Goal: Task Accomplishment & Management: Use online tool/utility

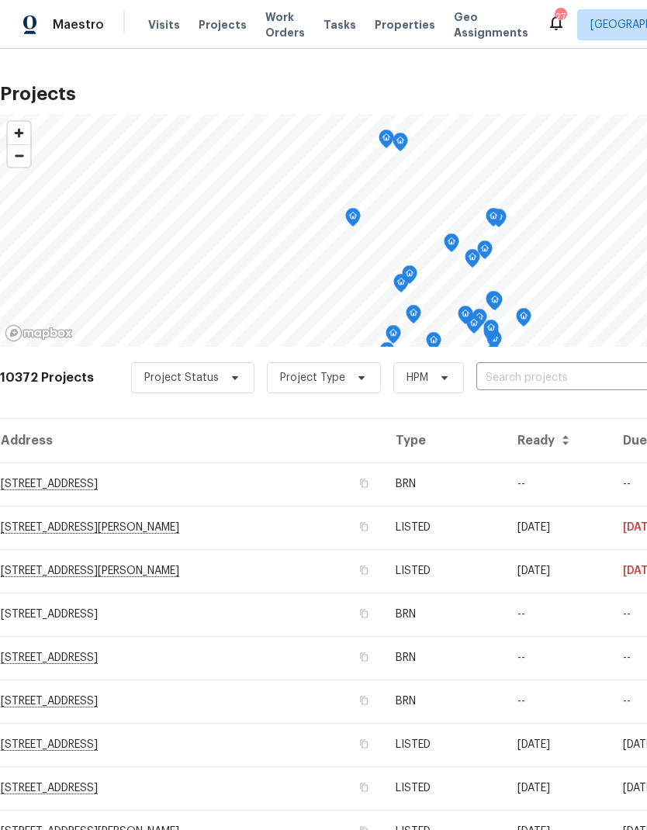
click at [531, 380] on input "text" at bounding box center [565, 378] width 178 height 24
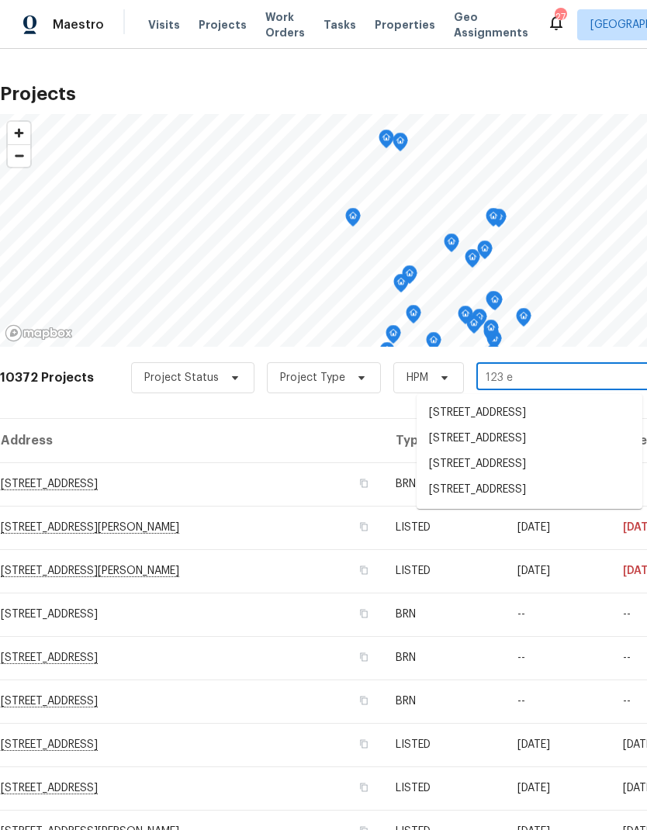
type input "123 em"
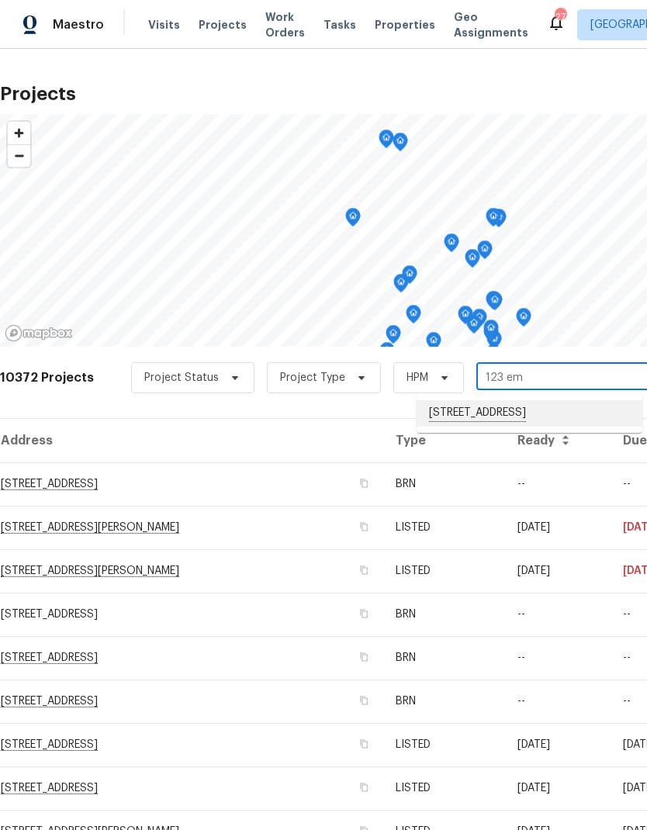
click at [502, 415] on li "[STREET_ADDRESS]" at bounding box center [529, 413] width 226 height 26
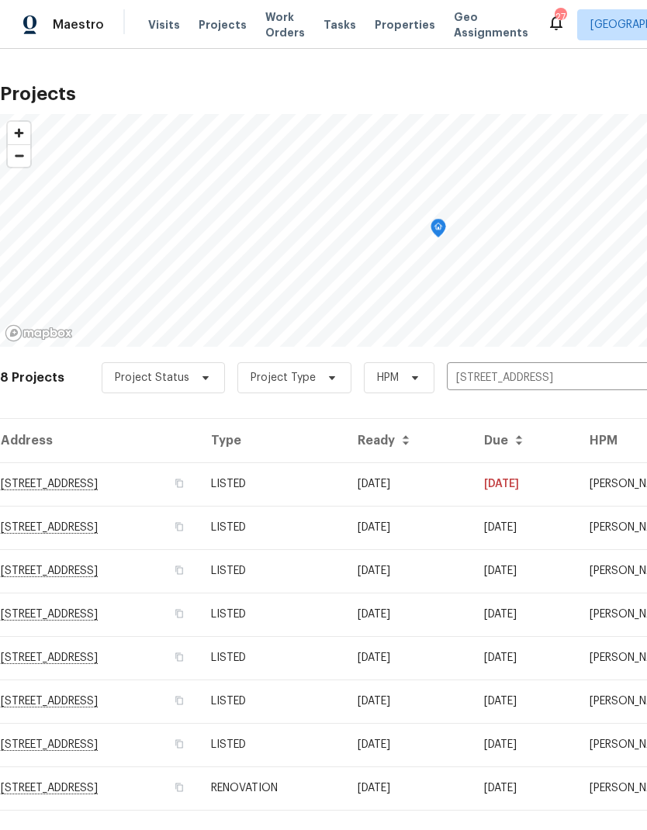
click at [345, 664] on td "LISTED" at bounding box center [271, 657] width 147 height 43
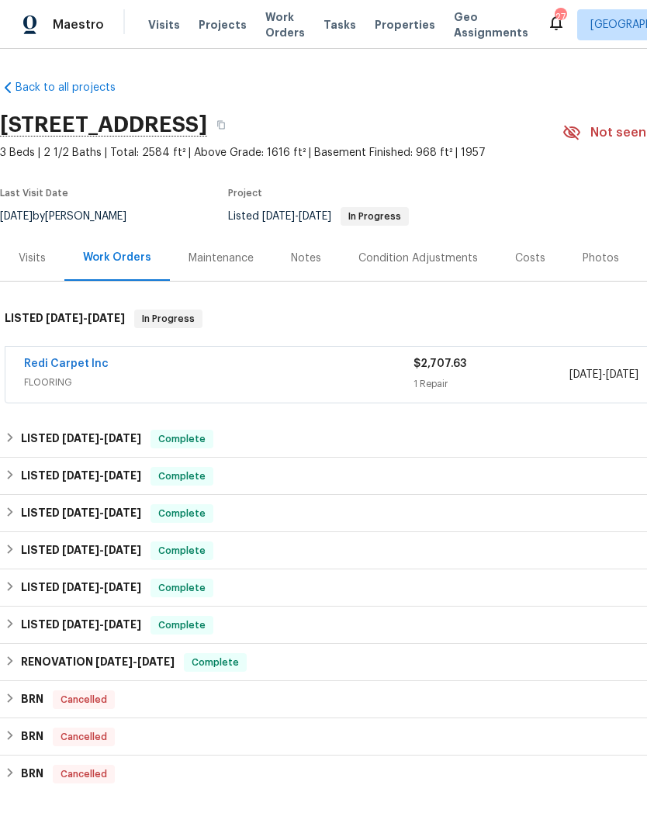
click at [88, 366] on link "Redi Carpet Inc" at bounding box center [66, 363] width 85 height 11
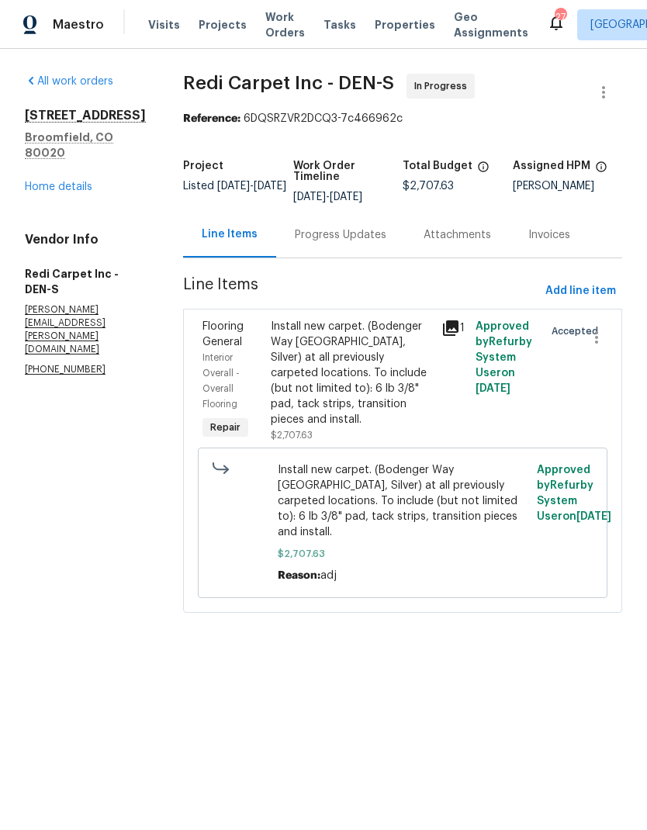
click at [352, 243] on div "Progress Updates" at bounding box center [340, 235] width 91 height 16
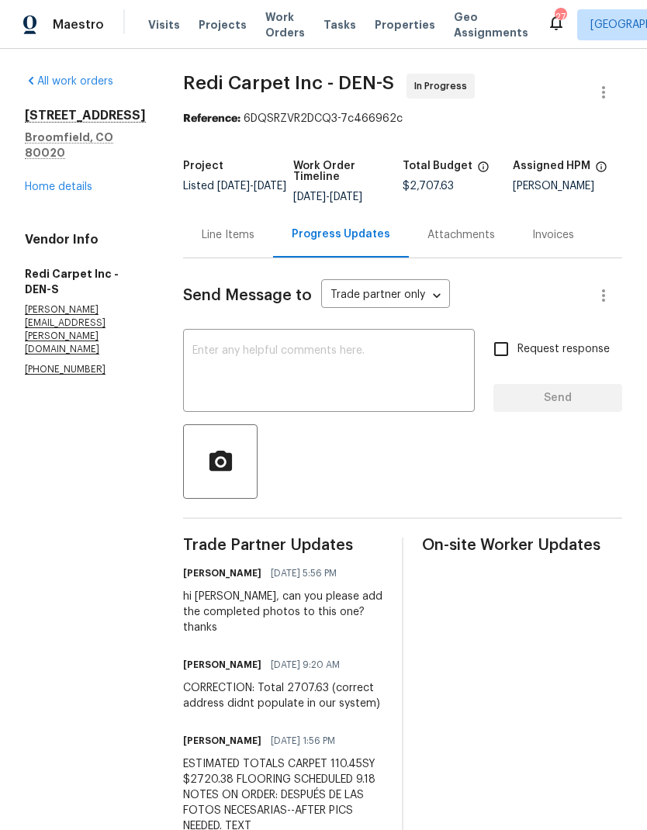
click at [59, 181] on link "Home details" at bounding box center [58, 186] width 67 height 11
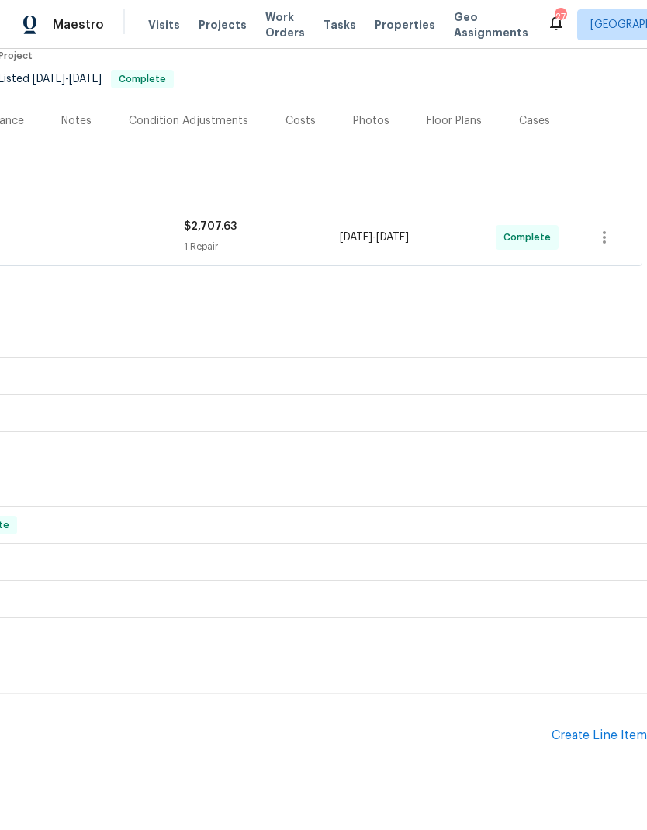
scroll to position [137, 229]
click at [582, 729] on div "Create Line Item" at bounding box center [598, 735] width 95 height 15
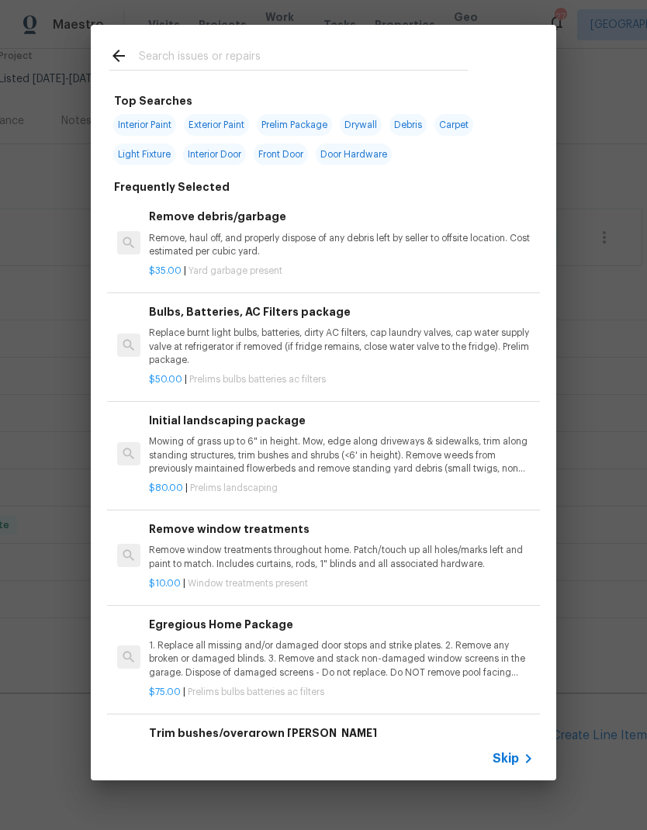
click at [512, 754] on span "Skip" at bounding box center [505, 759] width 26 height 16
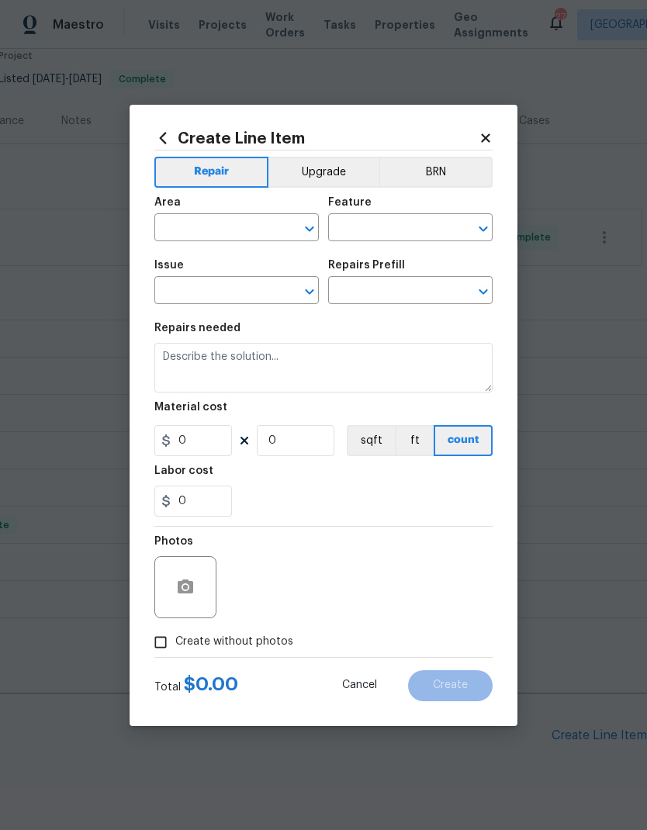
click at [187, 220] on input "text" at bounding box center [214, 229] width 121 height 24
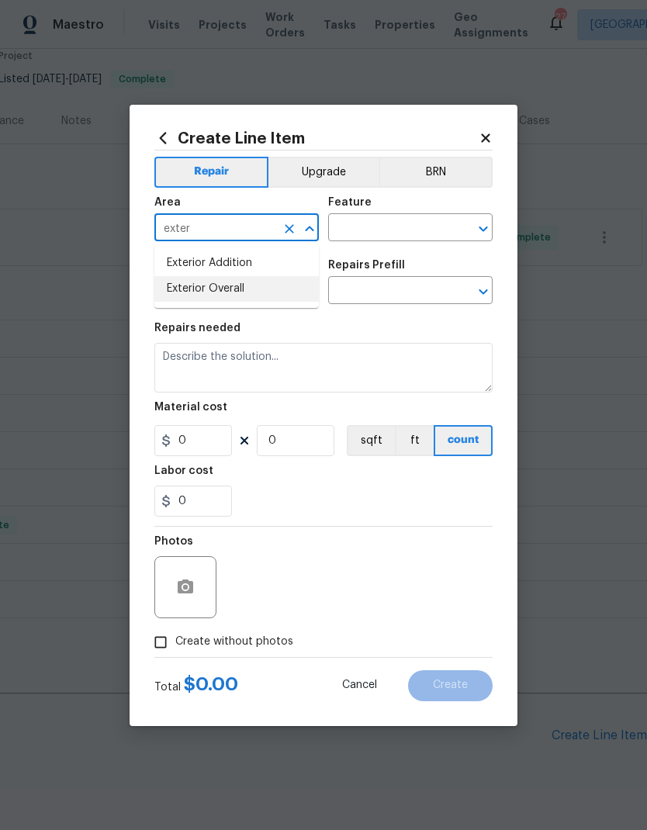
click at [236, 295] on li "Exterior Overall" at bounding box center [236, 289] width 164 height 26
type input "Exterior Overall"
click at [390, 235] on input "text" at bounding box center [388, 229] width 121 height 24
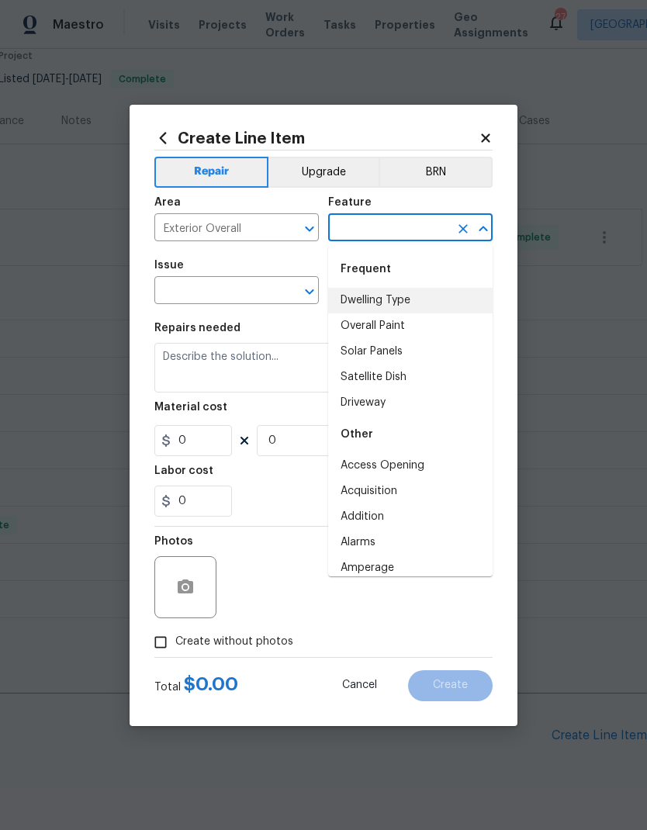
click at [404, 302] on li "Dwelling Type" at bounding box center [410, 301] width 164 height 26
type input "Dwelling Type"
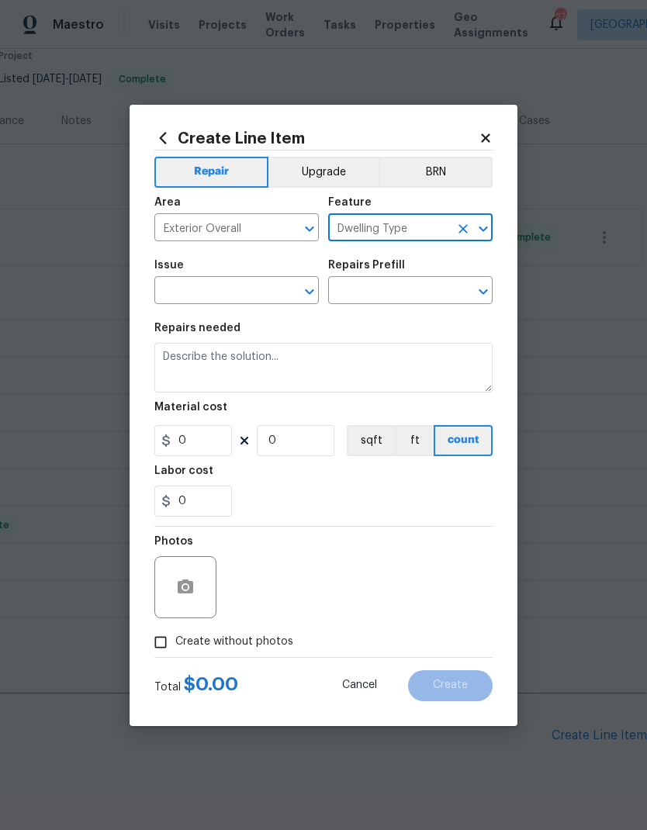
click at [254, 291] on input "text" at bounding box center [214, 292] width 121 height 24
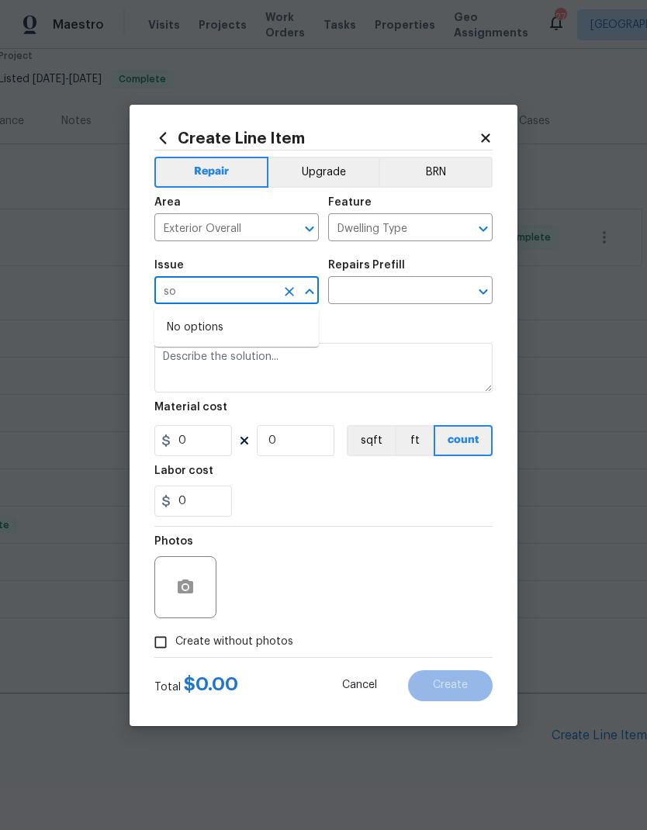
type input "s"
click at [197, 367] on li "Siding" at bounding box center [236, 365] width 164 height 26
type input "Siding"
click at [410, 288] on input "text" at bounding box center [388, 292] width 121 height 24
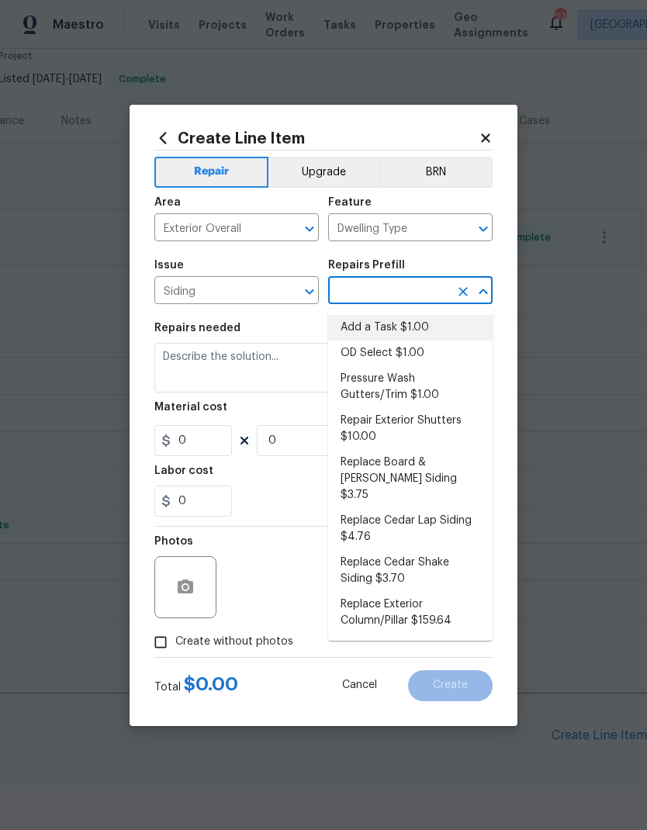
click at [409, 329] on li "Add a Task $1.00" at bounding box center [410, 328] width 164 height 26
type input "Add a Task $1.00"
type input "Siding"
type textarea "HPM to detail"
type input "1"
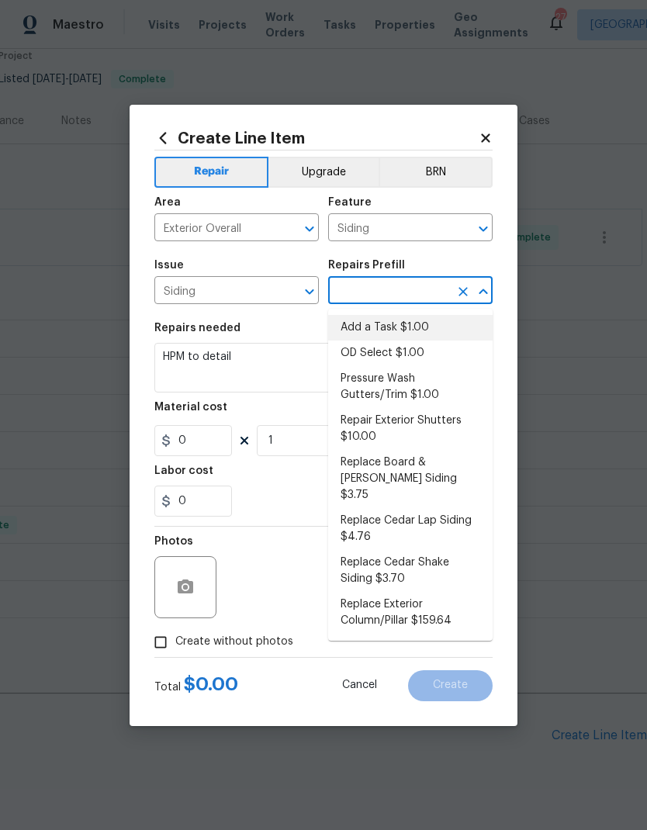
type input "Add a Task $1.00"
type input "1"
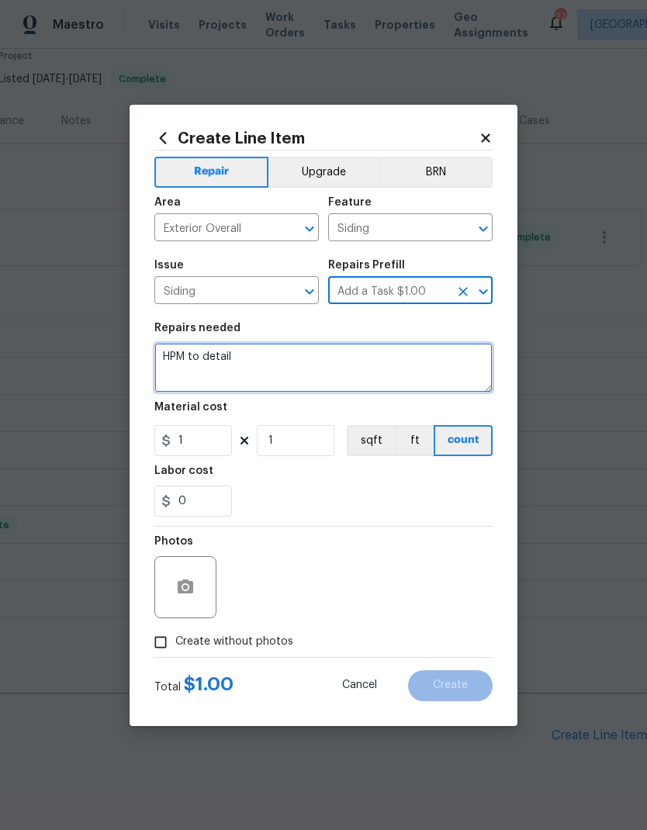
click at [334, 361] on textarea "HPM to detail" at bounding box center [323, 368] width 338 height 50
type textarea "H"
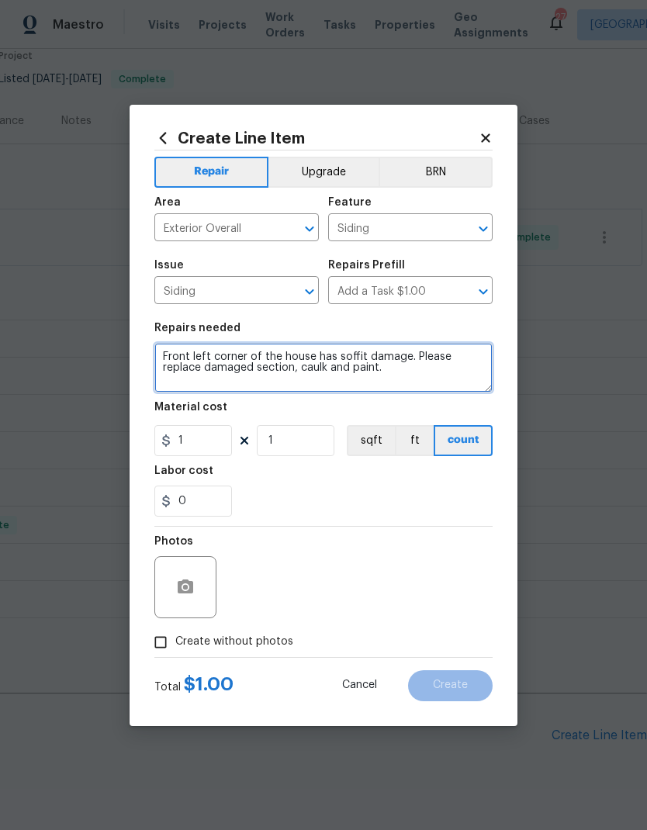
type textarea "Front left corner of the house has soffit damage. Please replace damaged sectio…"
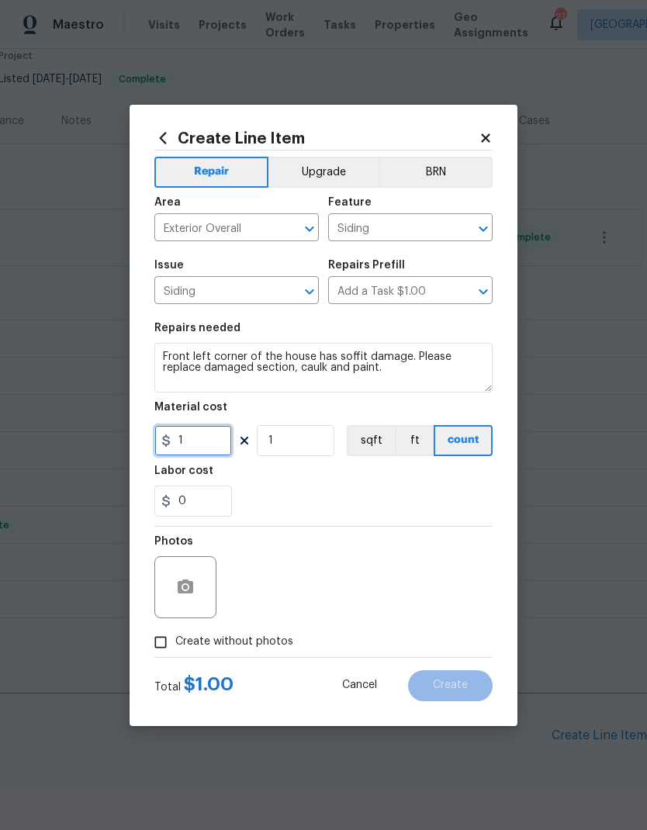
click at [195, 447] on input "1" at bounding box center [193, 440] width 78 height 31
type input "350"
click at [367, 484] on div "Labor cost" at bounding box center [323, 475] width 338 height 20
click at [183, 595] on icon "button" at bounding box center [185, 587] width 19 height 19
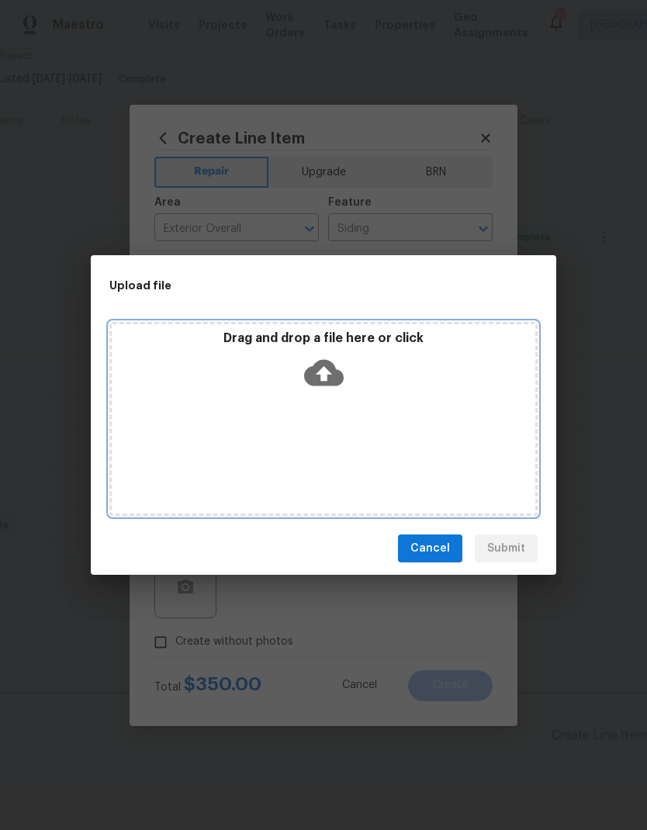
click at [438, 453] on div "Drag and drop a file here or click" at bounding box center [323, 419] width 428 height 194
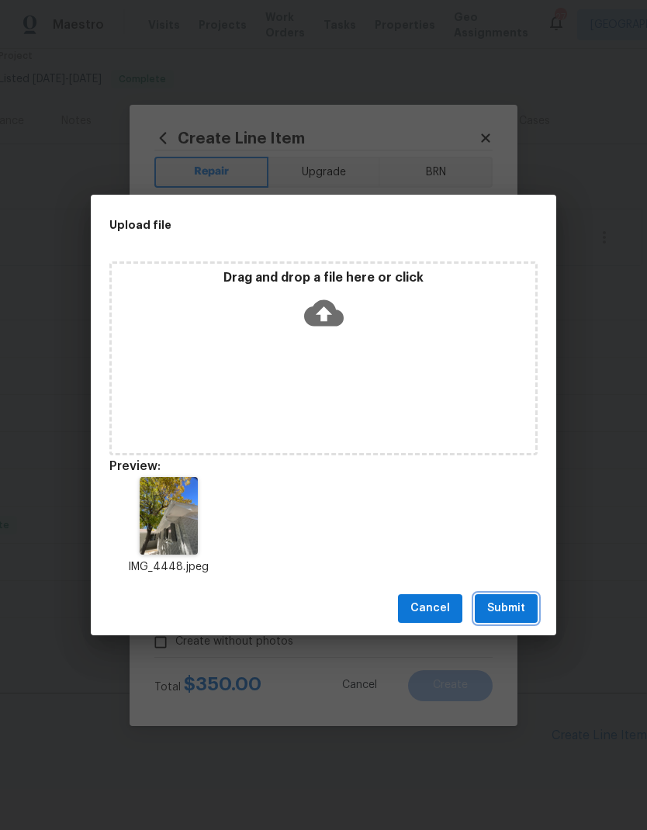
click at [519, 595] on button "Submit" at bounding box center [505, 608] width 63 height 29
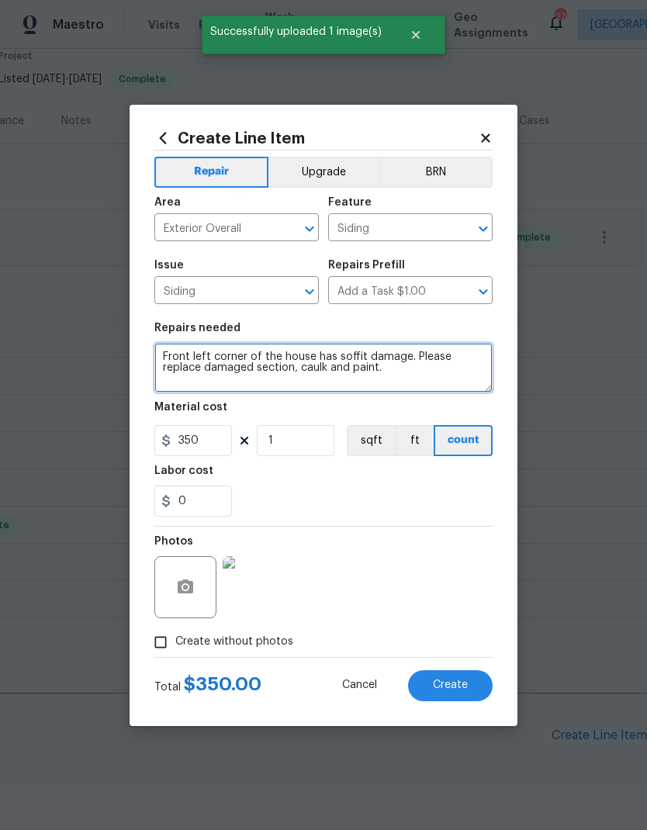
click at [367, 373] on textarea "Front left corner of the house has soffit damage. Please replace damaged sectio…" at bounding box center [323, 368] width 338 height 50
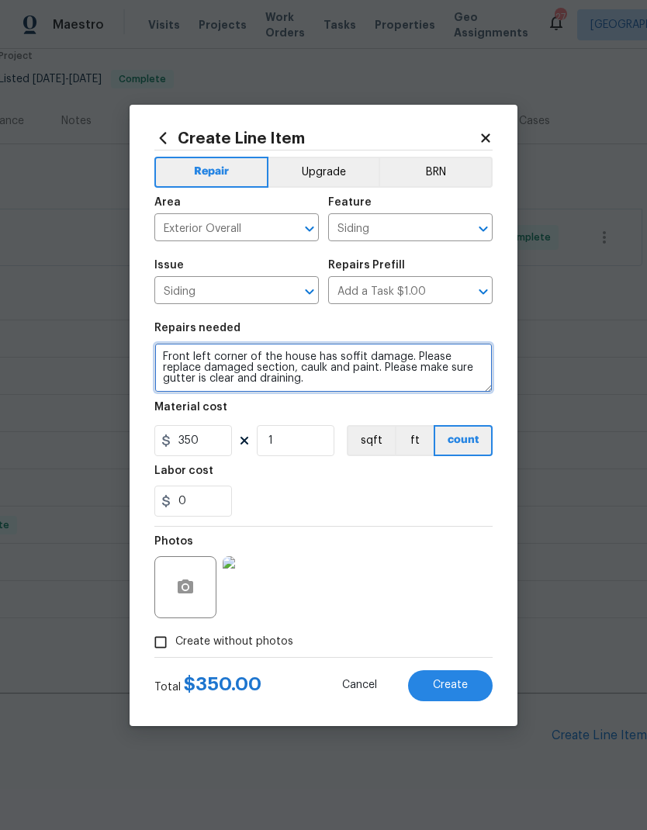
type textarea "Front left corner of the house has soffit damage. Please replace damaged sectio…"
click at [406, 502] on div "0" at bounding box center [323, 500] width 338 height 31
click at [462, 687] on span "Create" at bounding box center [450, 685] width 35 height 12
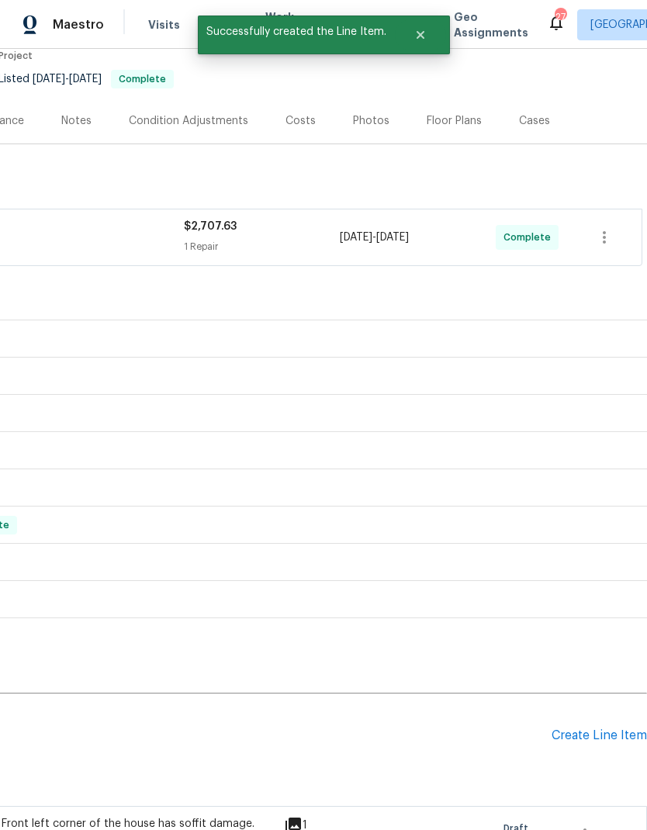
click at [573, 730] on div "Create Line Item" at bounding box center [598, 735] width 95 height 15
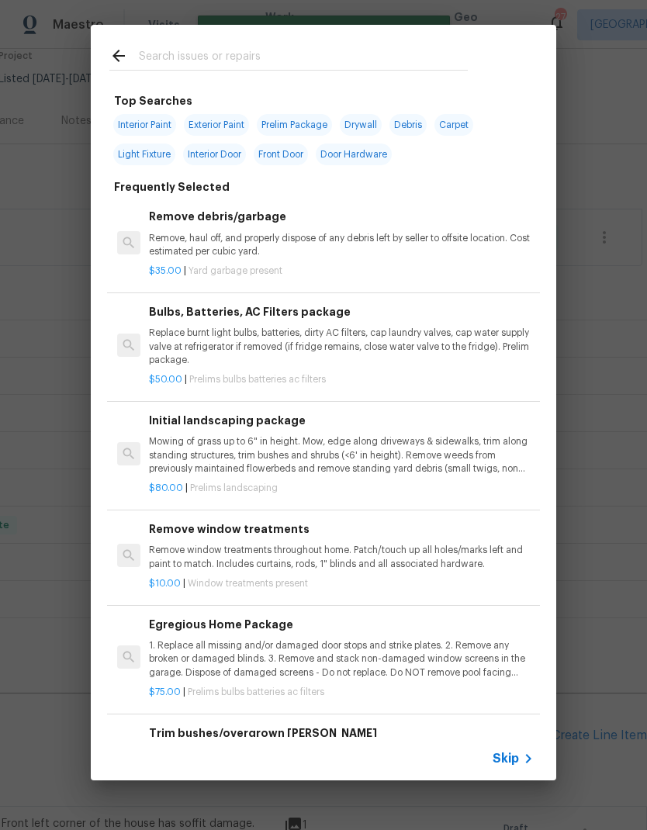
click at [511, 755] on span "Skip" at bounding box center [505, 759] width 26 height 16
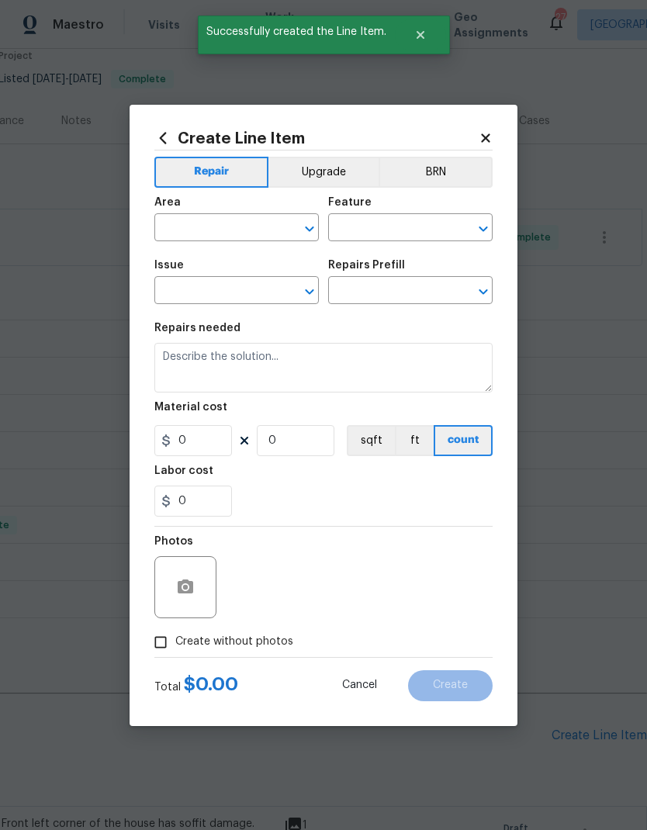
click at [208, 236] on input "text" at bounding box center [214, 229] width 121 height 24
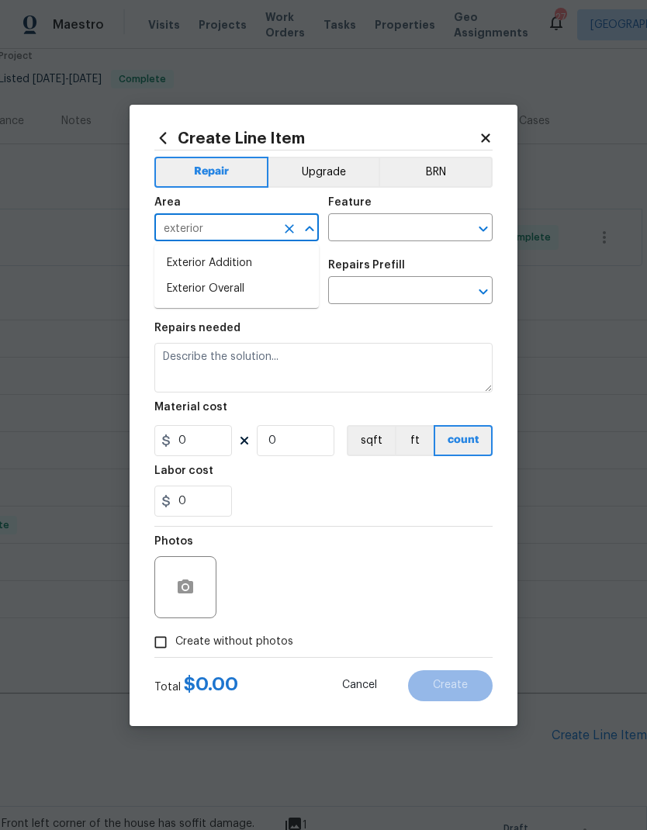
click at [218, 289] on li "Exterior Overall" at bounding box center [236, 289] width 164 height 26
type input "Exterior Overall"
click at [377, 226] on input "text" at bounding box center [388, 229] width 121 height 24
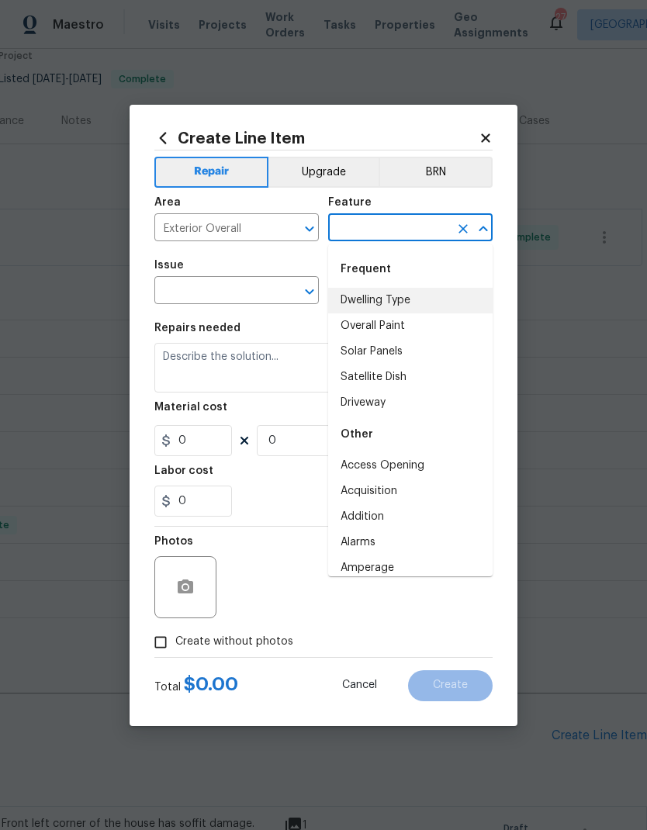
click at [390, 301] on li "Dwelling Type" at bounding box center [410, 301] width 164 height 26
type input "Dwelling Type"
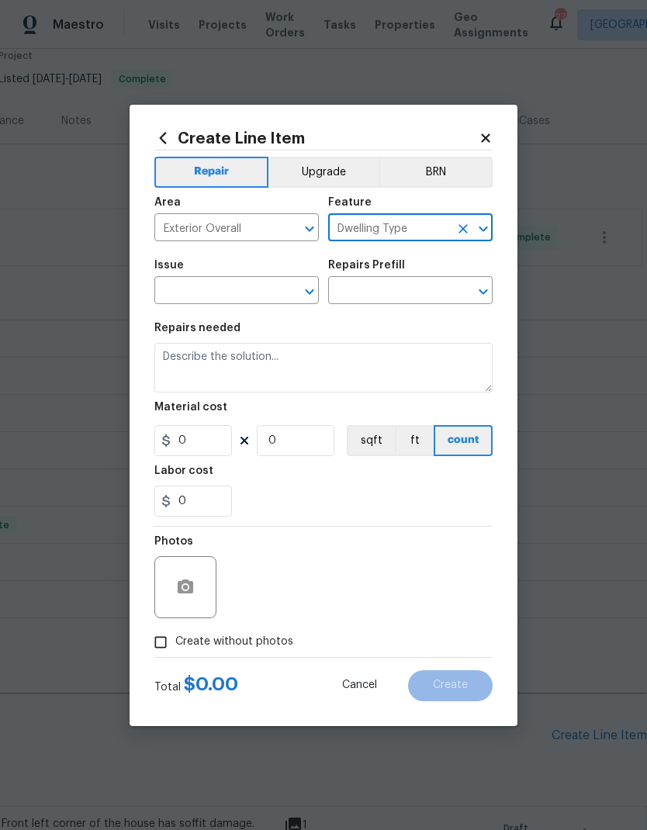
click at [240, 291] on input "text" at bounding box center [214, 292] width 121 height 24
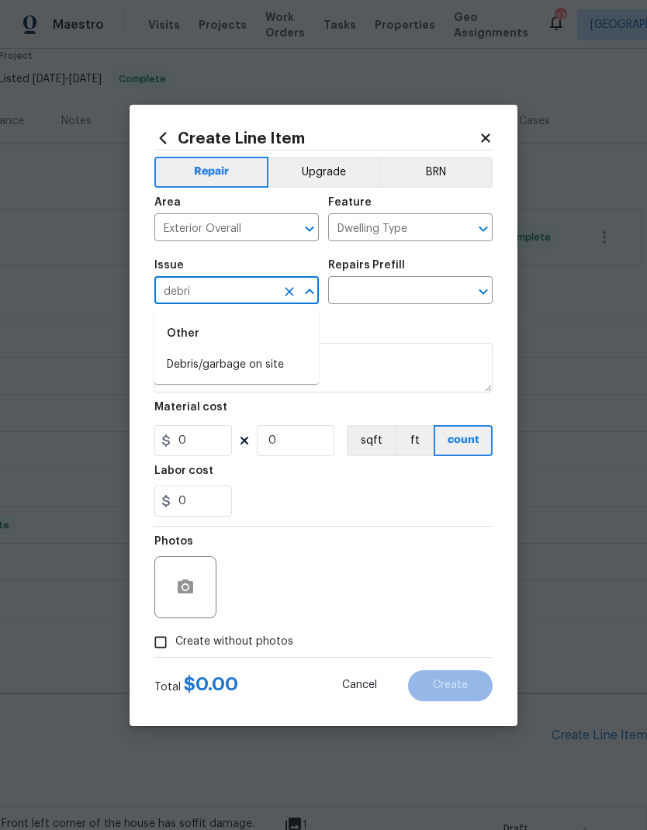
click at [240, 363] on li "Debris/garbage on site" at bounding box center [236, 365] width 164 height 26
type input "Debris/garbage on site"
click at [387, 290] on input "text" at bounding box center [388, 292] width 121 height 24
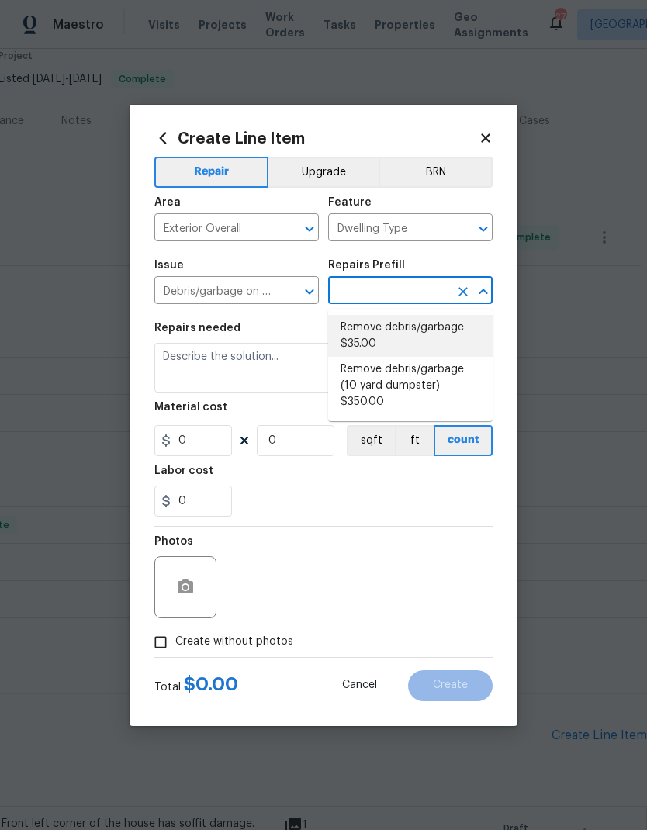
click at [402, 330] on li "Remove debris/garbage $35.00" at bounding box center [410, 336] width 164 height 42
type input "Remove debris/garbage $35.00"
type textarea "Remove, haul off, and properly dispose of any debris left by seller to offsite …"
type input "1"
type input "35"
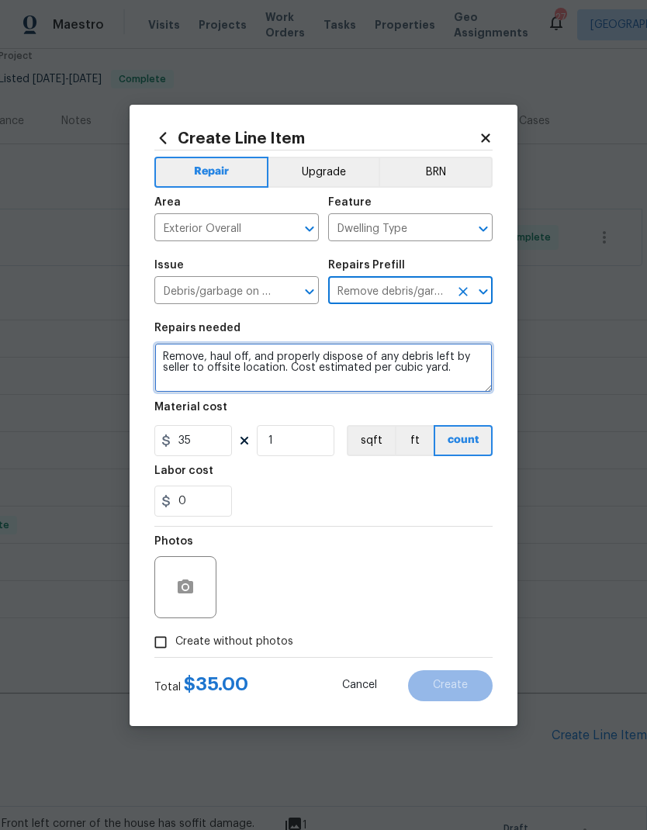
click at [304, 359] on textarea "Remove, haul off, and properly dispose of any debris left by seller to offsite …" at bounding box center [323, 368] width 338 height 50
click at [312, 360] on textarea "Remove, haul off, and properly dispose of any debris left by seller to offsite …" at bounding box center [323, 368] width 338 height 50
click at [368, 363] on textarea "Remove, haul off, and properly dispose of any debris left by seller to offsite …" at bounding box center [323, 368] width 338 height 50
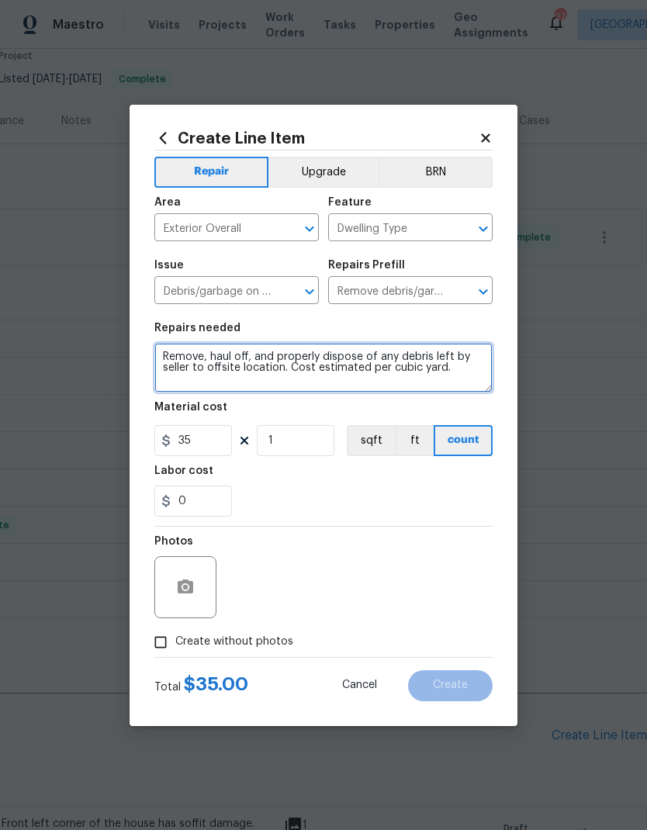
click at [368, 363] on textarea "Remove, haul off, and properly dispose of any debris left by seller to offsite …" at bounding box center [323, 368] width 338 height 50
click at [383, 350] on textarea "Remove, haul off, and properly dispose of any debris left by seller to offsite …" at bounding box center [323, 368] width 338 height 50
click at [248, 351] on textarea "Remove trash ba* and debris, cables from backyard." at bounding box center [323, 368] width 338 height 50
click at [262, 359] on textarea "Remove trash ba* and debris, cables from backyard." at bounding box center [323, 368] width 338 height 50
type textarea "Remove trash bag and debris, cables from backyard."
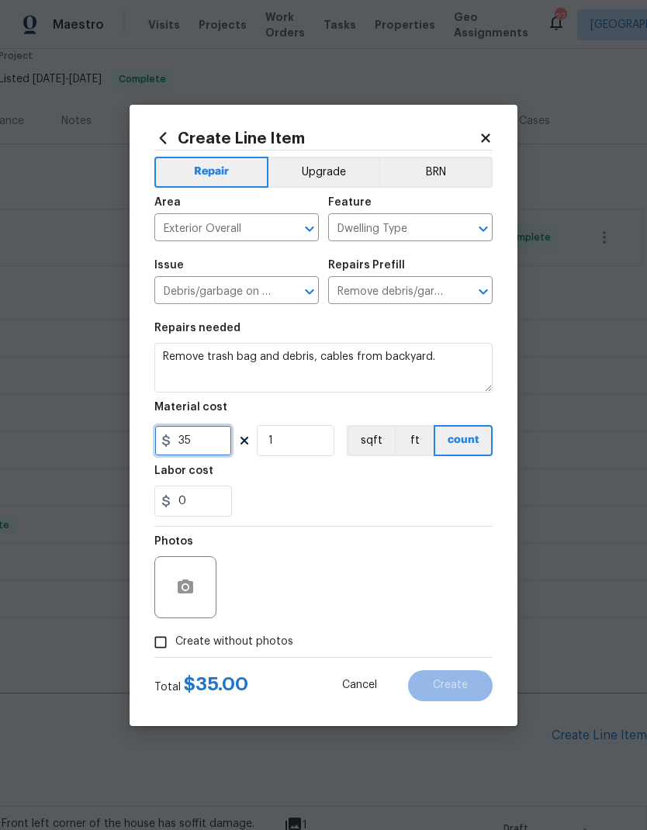
click at [206, 445] on input "35" at bounding box center [193, 440] width 78 height 31
type input "25"
click at [433, 495] on div "0" at bounding box center [323, 500] width 338 height 31
click at [173, 599] on button "button" at bounding box center [185, 586] width 37 height 37
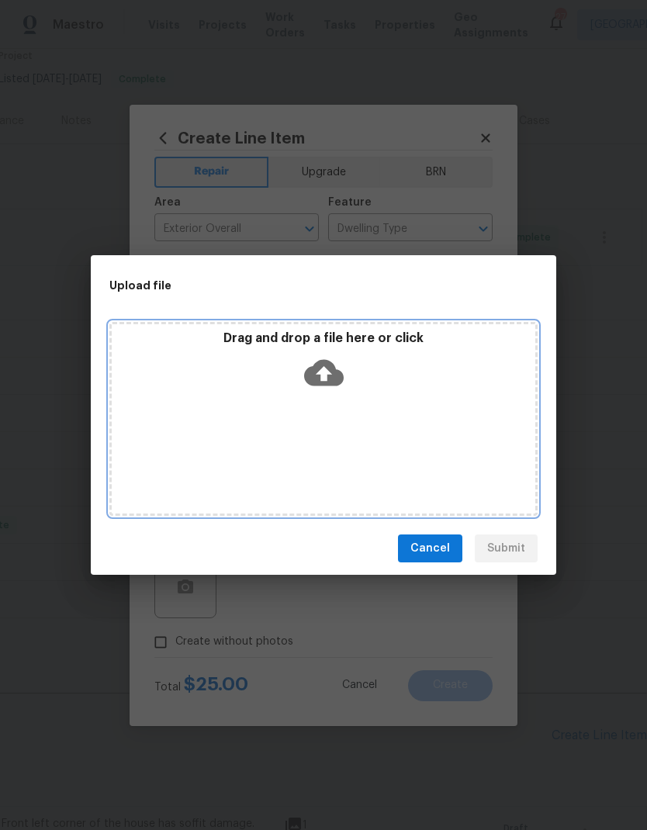
click at [478, 457] on div "Drag and drop a file here or click" at bounding box center [323, 419] width 428 height 194
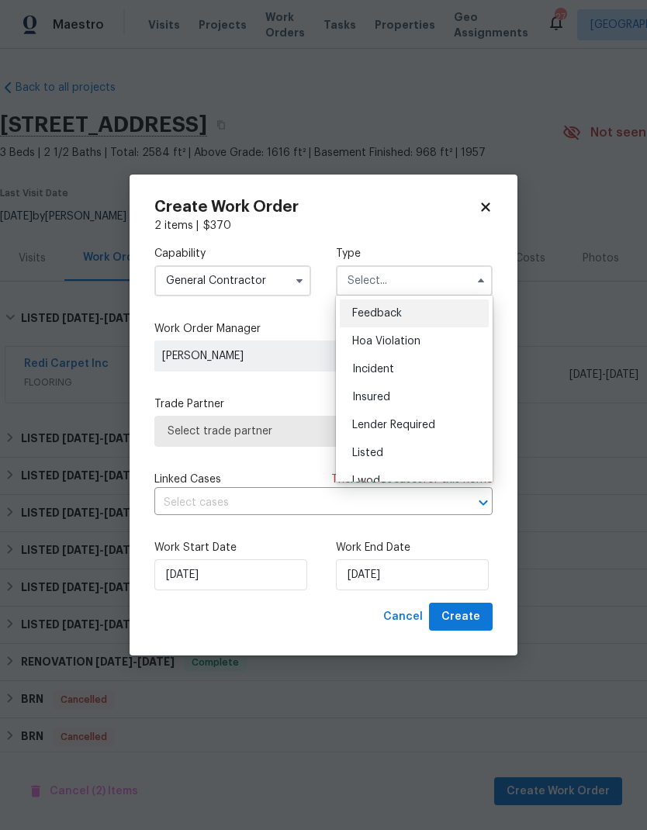
scroll to position [505, 0]
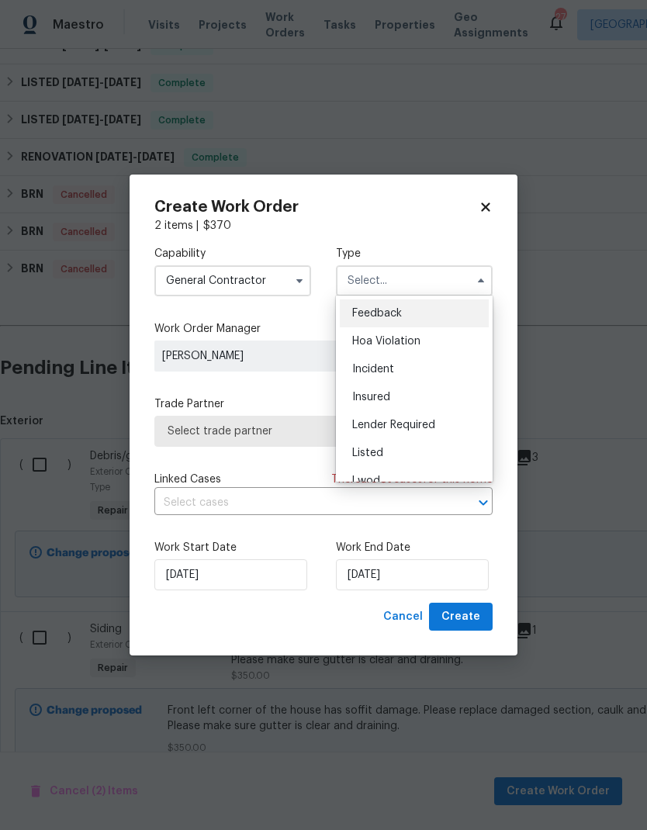
click at [386, 453] on div "Listed" at bounding box center [414, 453] width 149 height 28
type input "Listed"
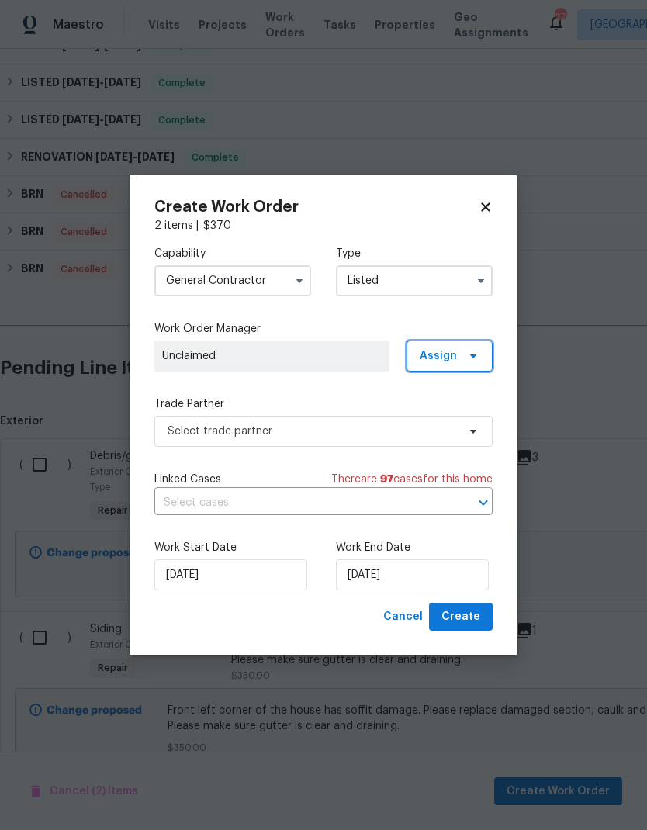
click at [463, 355] on span at bounding box center [470, 356] width 17 height 12
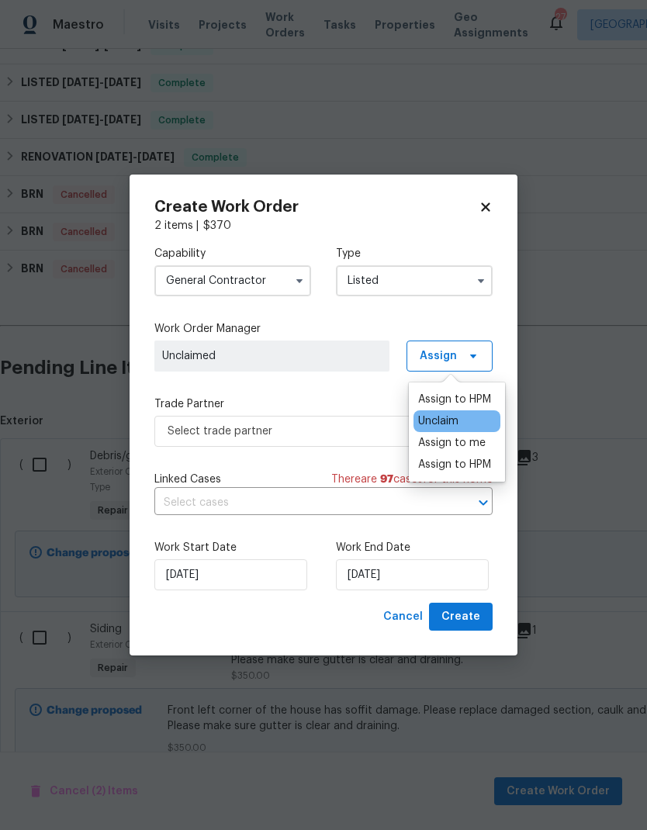
click at [475, 399] on div "Assign to HPM" at bounding box center [454, 400] width 73 height 16
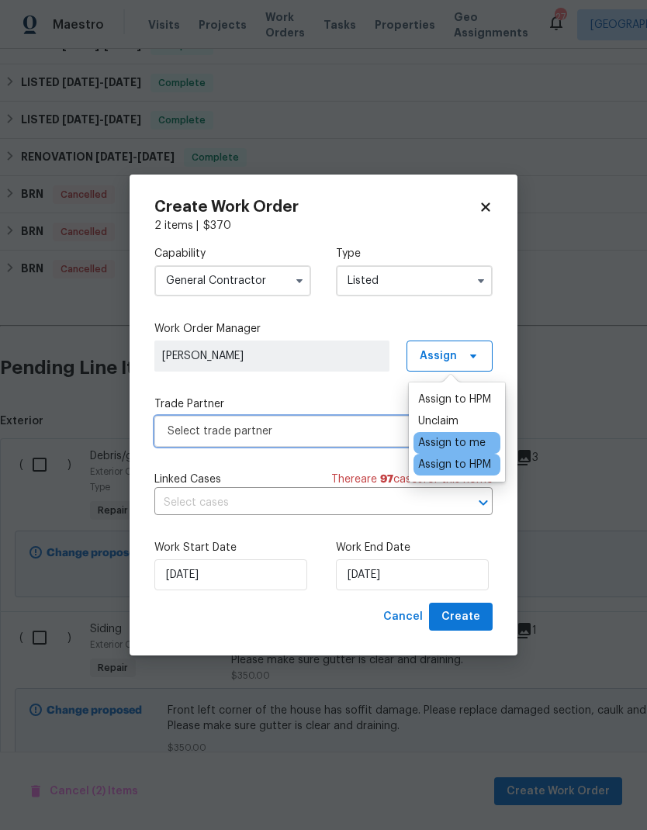
click at [331, 429] on span "Select trade partner" at bounding box center [311, 431] width 289 height 16
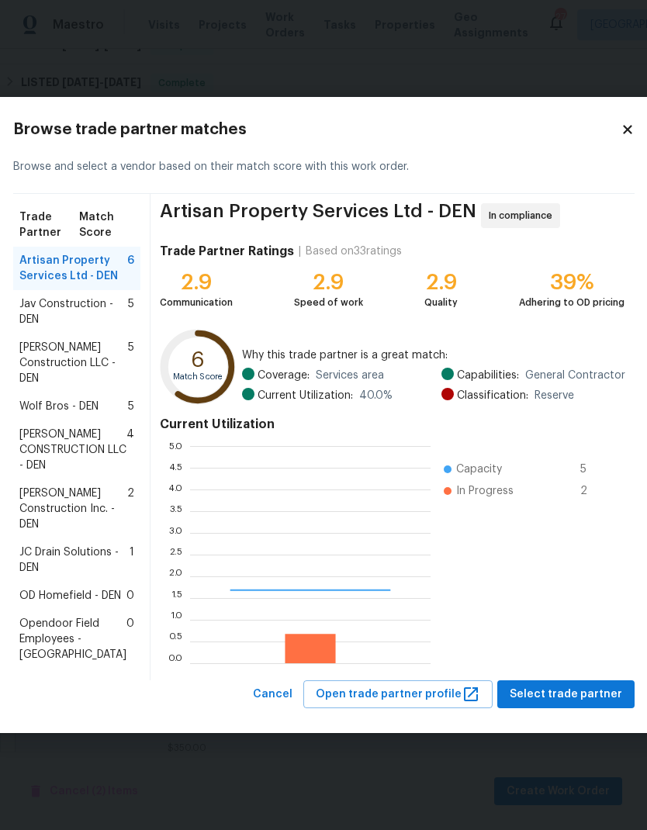
scroll to position [217, 240]
click at [68, 307] on span "Jav Construction - DEN" at bounding box center [73, 311] width 109 height 31
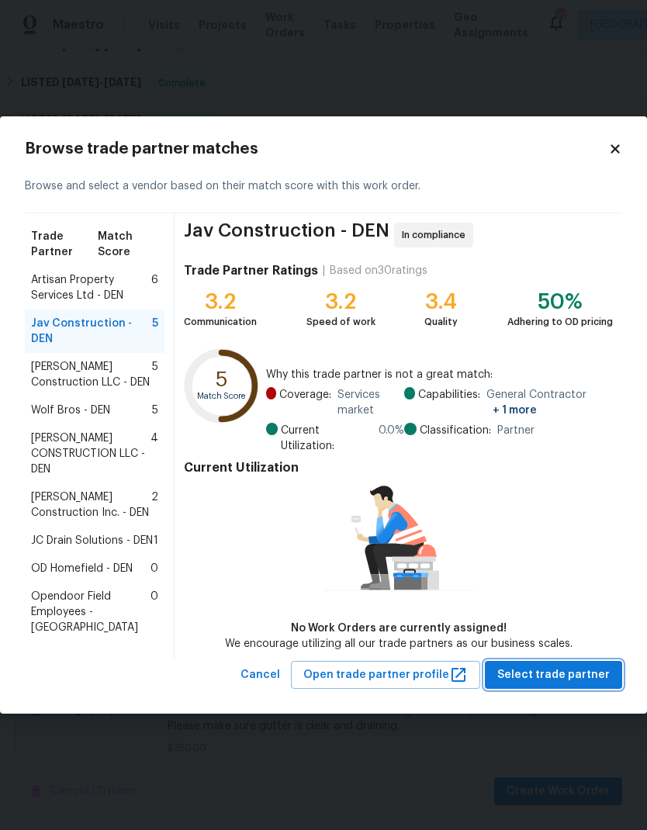
click at [541, 678] on span "Select trade partner" at bounding box center [553, 674] width 112 height 19
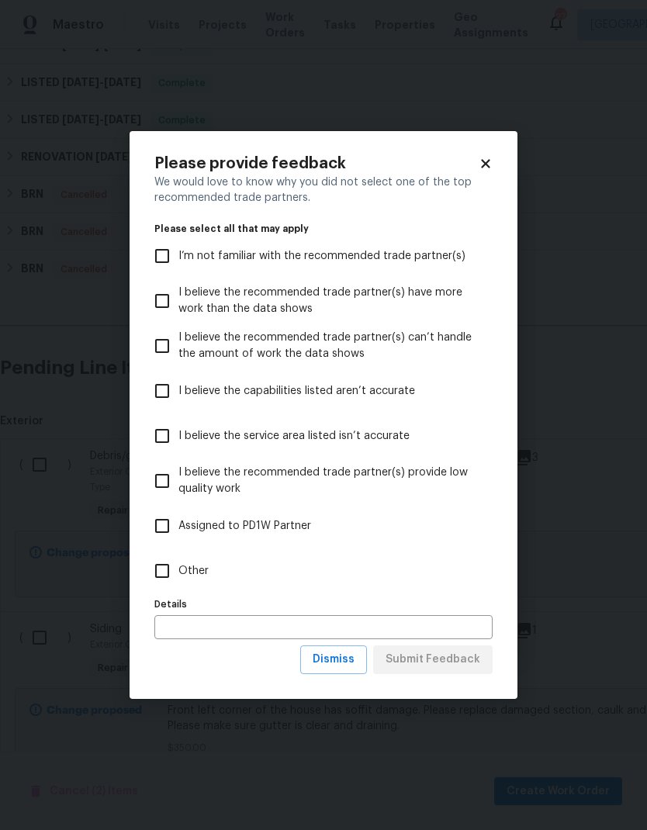
click at [154, 571] on input "Other" at bounding box center [162, 570] width 33 height 33
checkbox input "true"
click at [241, 630] on input "text" at bounding box center [323, 627] width 338 height 24
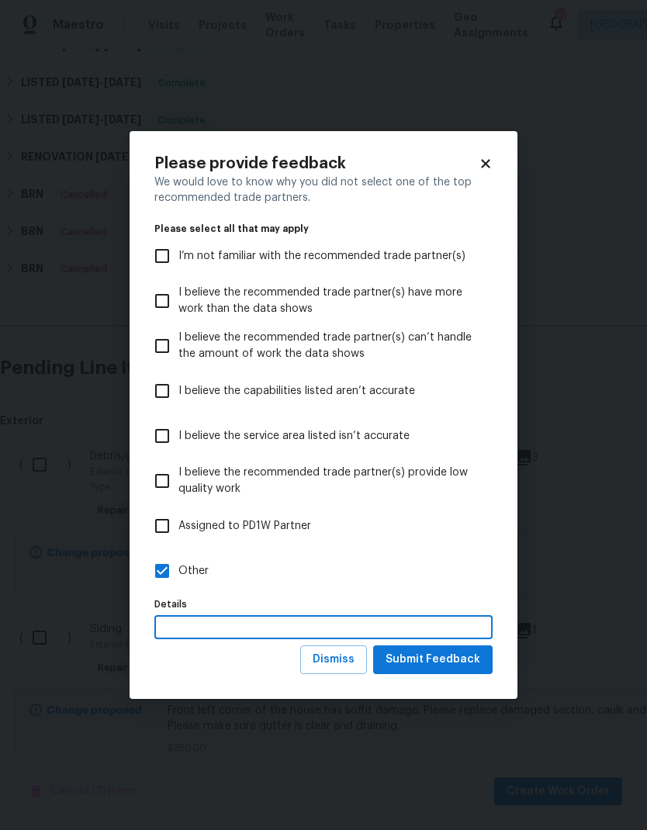
scroll to position [57, 0]
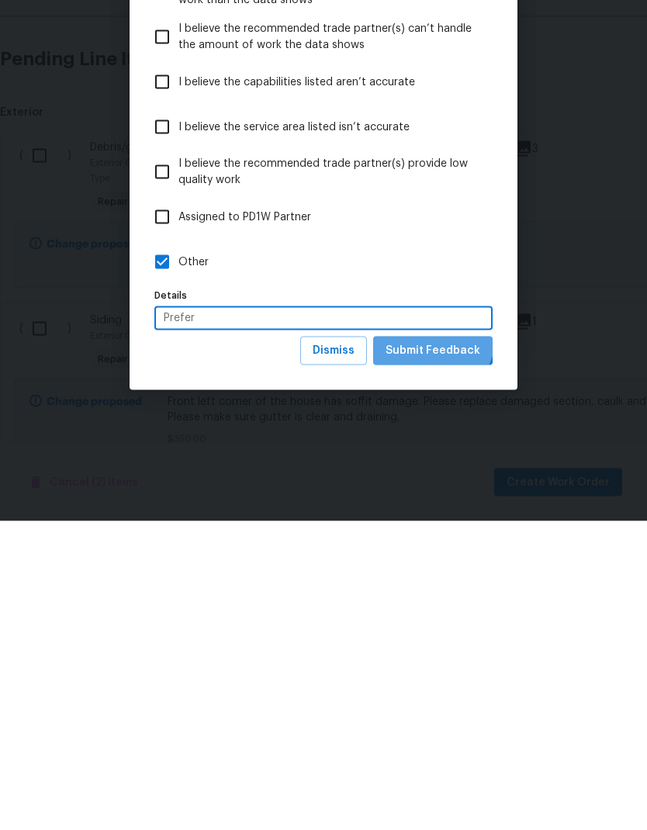
type input "Prefer"
click at [434, 645] on button "Submit Feedback" at bounding box center [432, 659] width 119 height 29
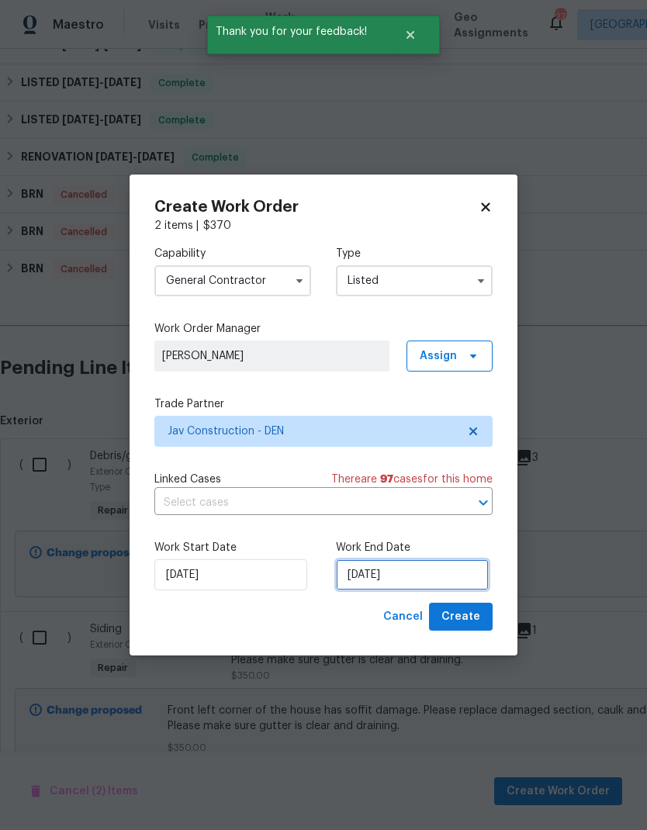
click at [440, 579] on input "10/2/2025" at bounding box center [412, 574] width 153 height 31
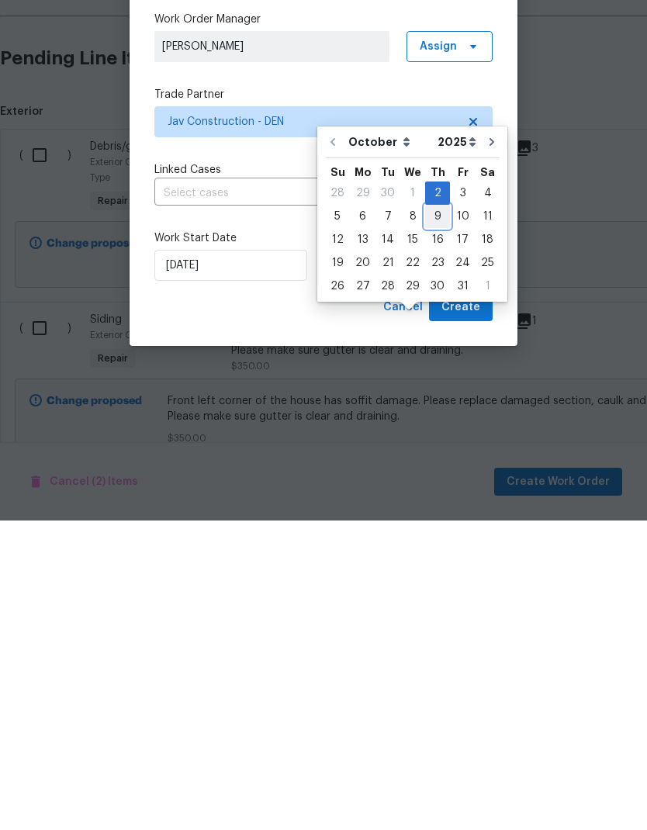
click at [438, 515] on div "9" at bounding box center [437, 526] width 25 height 22
type input "10/9/2025"
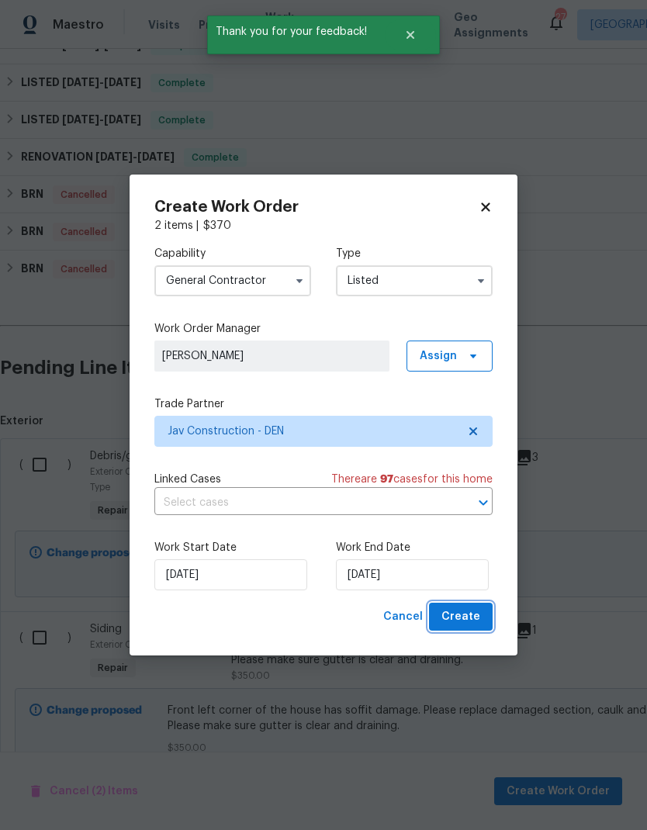
click at [468, 611] on span "Create" at bounding box center [460, 616] width 39 height 19
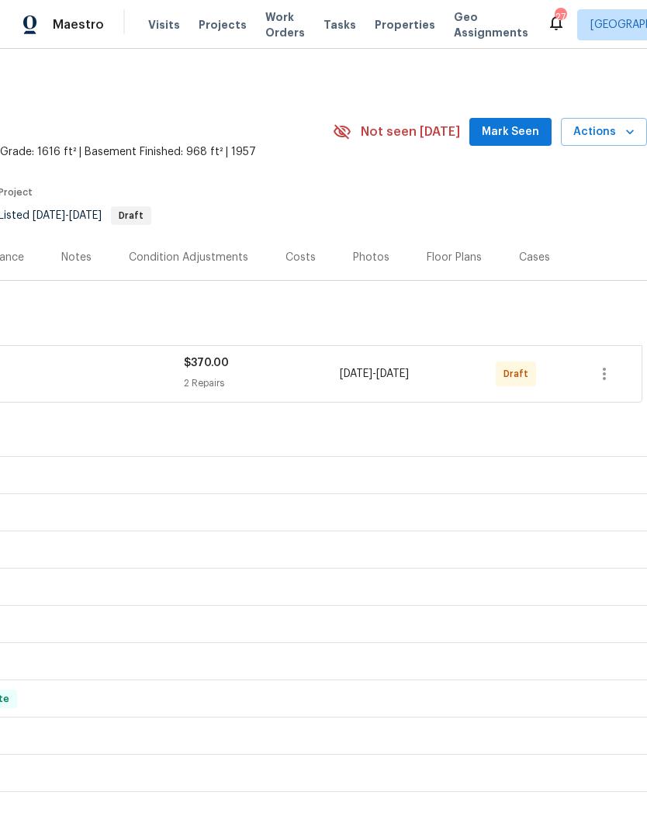
scroll to position [1, 229]
click at [607, 364] on icon "button" at bounding box center [604, 373] width 19 height 19
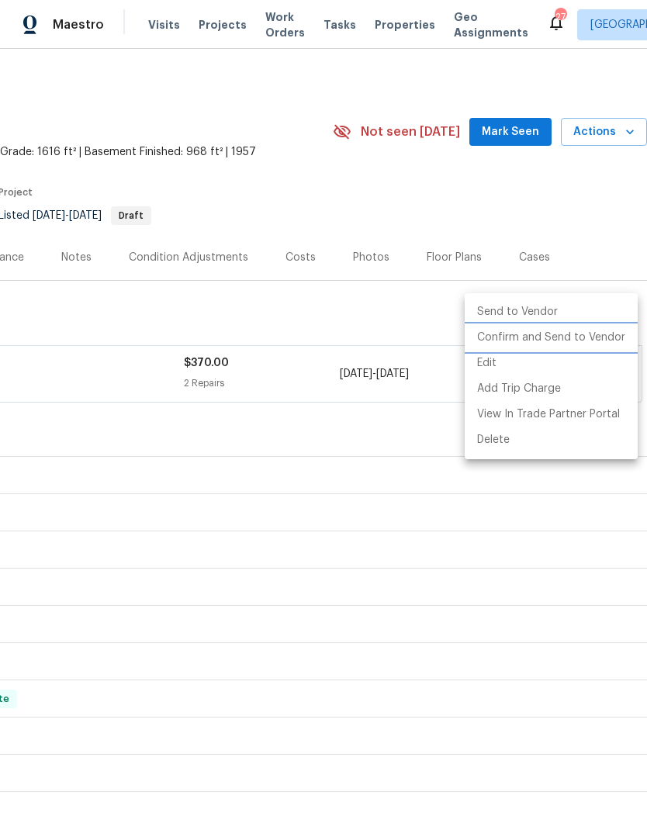
click at [545, 343] on li "Confirm and Send to Vendor" at bounding box center [550, 338] width 173 height 26
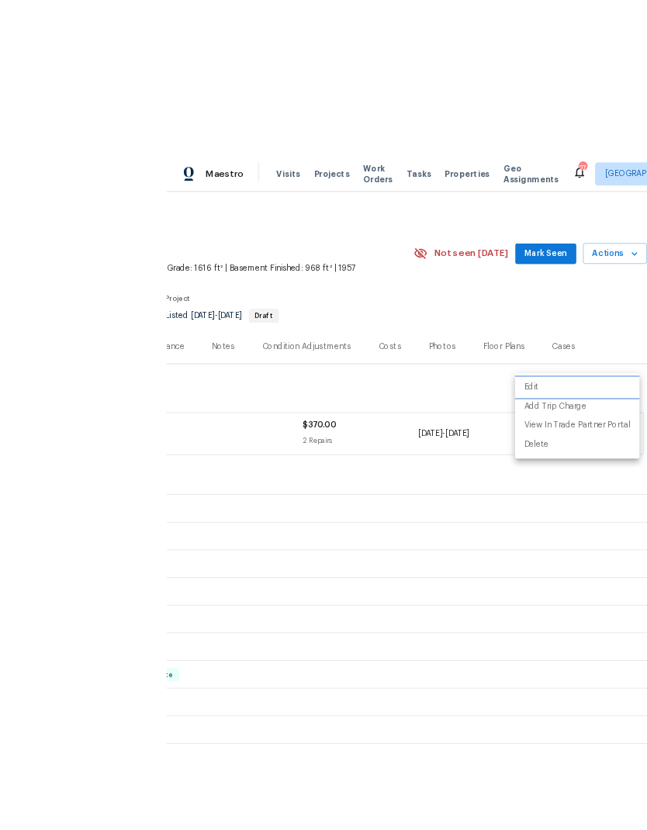
scroll to position [19, 0]
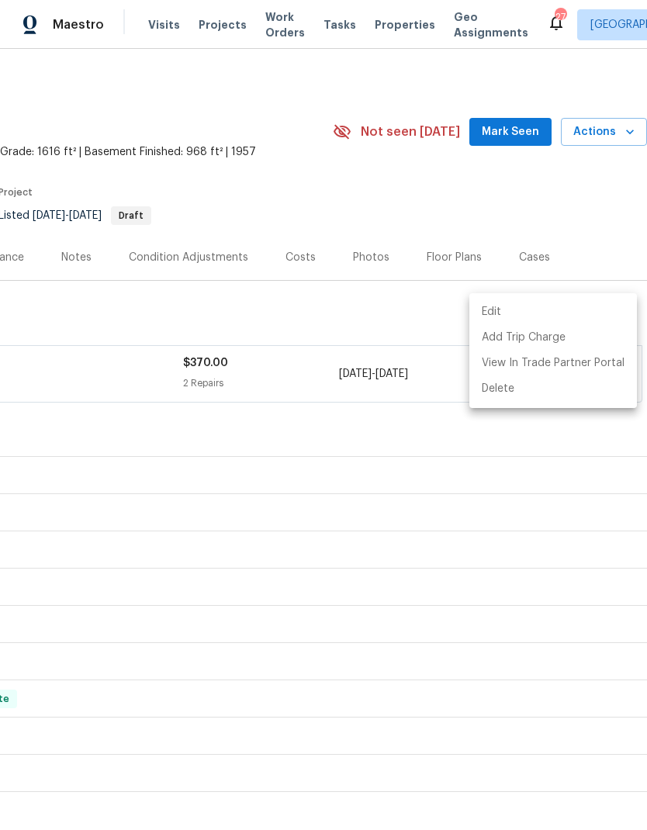
click at [373, 164] on div at bounding box center [323, 415] width 647 height 830
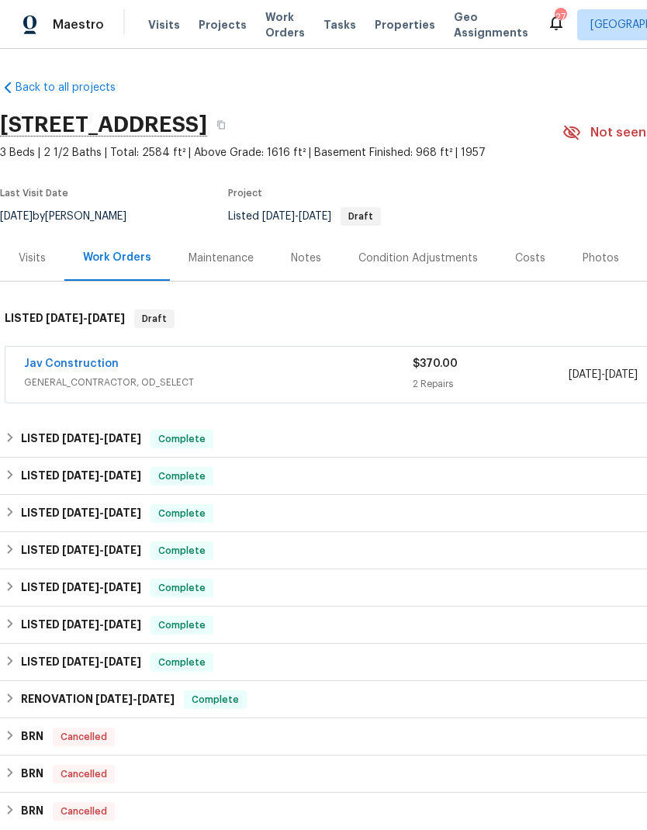
scroll to position [0, 0]
click at [382, 30] on span "Properties" at bounding box center [404, 25] width 60 height 16
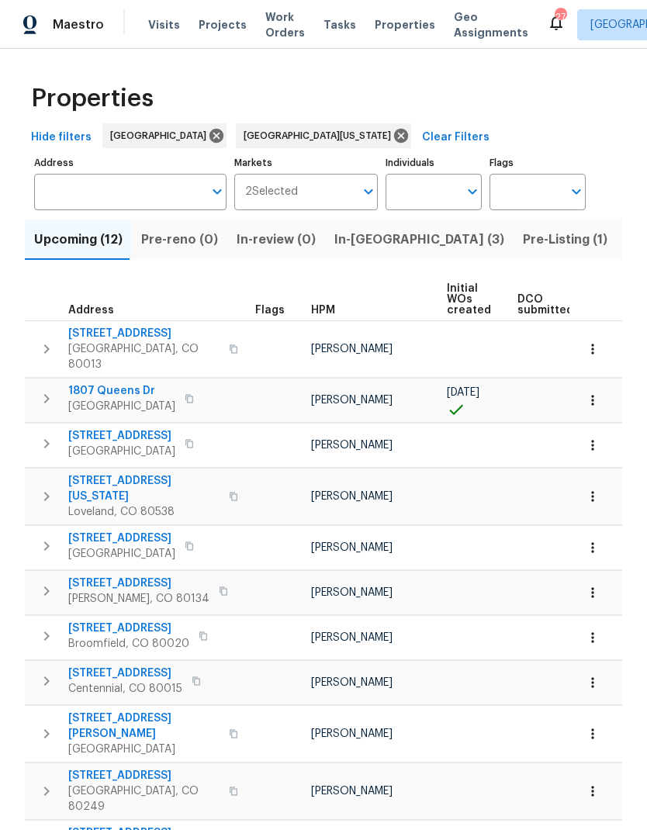
click at [523, 240] on span "Pre-Listing (1)" at bounding box center [565, 240] width 85 height 22
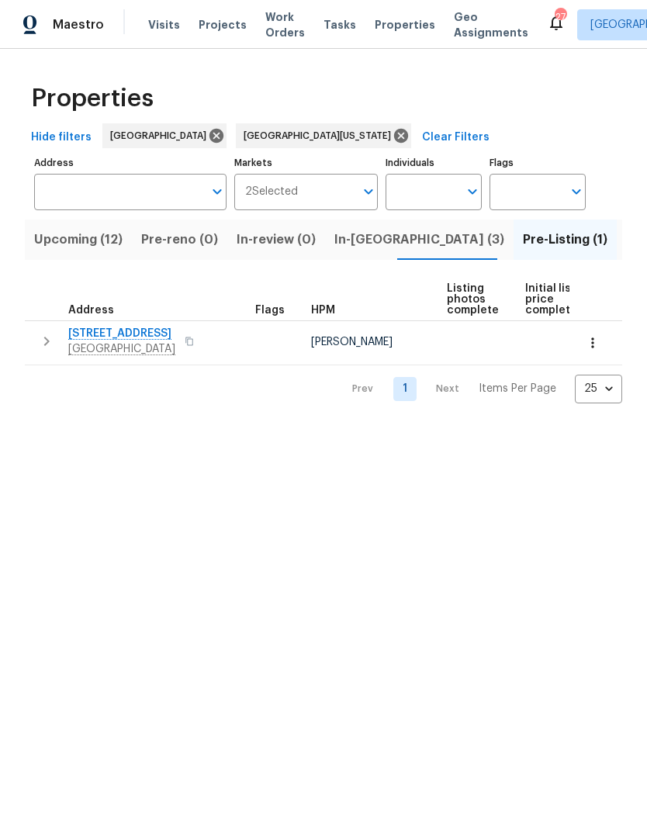
click at [592, 341] on icon "button" at bounding box center [593, 343] width 16 height 16
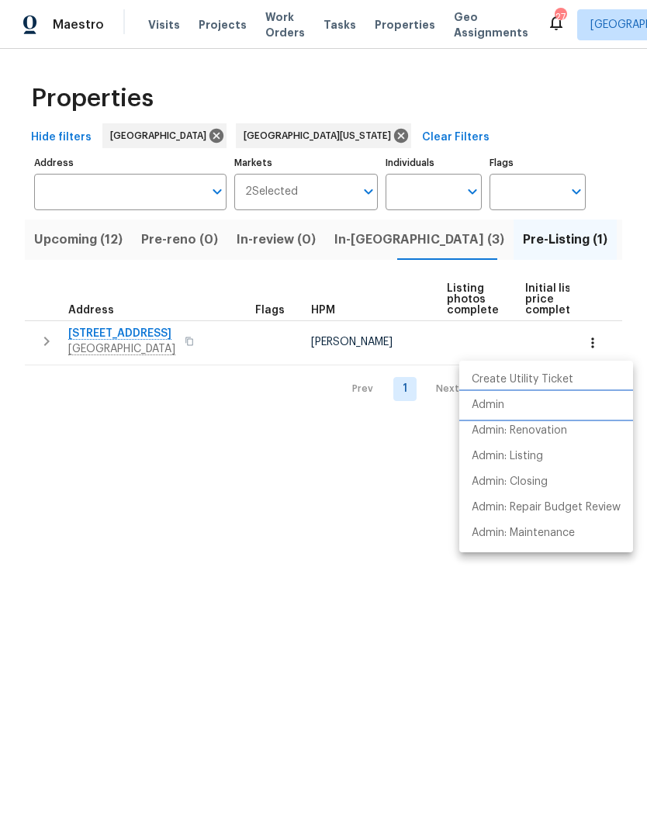
click at [494, 409] on p "Admin" at bounding box center [487, 405] width 33 height 16
